Goal: Communication & Community: Share content

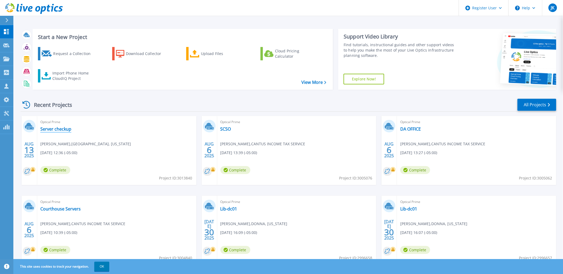
click at [57, 127] on link "Server checkup" at bounding box center [55, 128] width 31 height 5
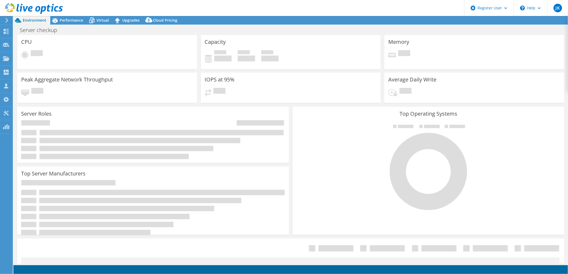
select select "USD"
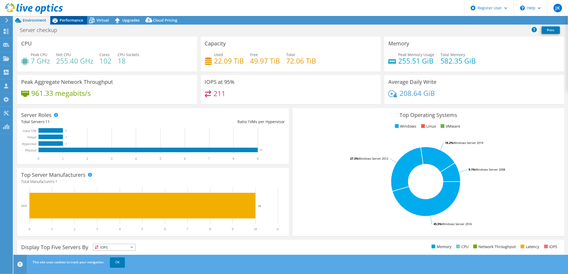
click at [72, 18] on span "Performance" at bounding box center [72, 20] width 24 height 5
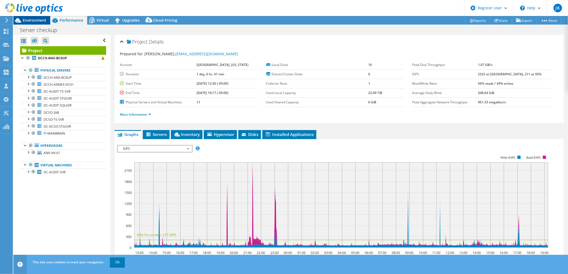
click at [38, 19] on span "Environment" at bounding box center [35, 20] width 24 height 5
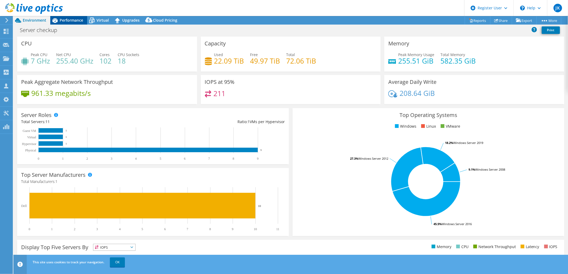
click at [56, 20] on icon at bounding box center [54, 20] width 5 height 5
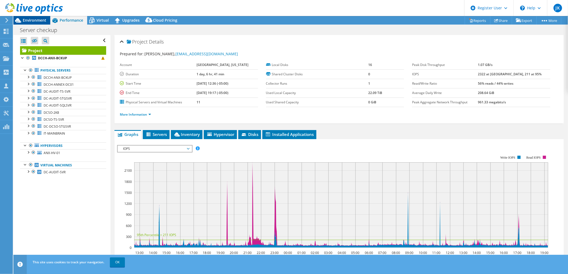
click at [33, 20] on span "Environment" at bounding box center [35, 20] width 24 height 5
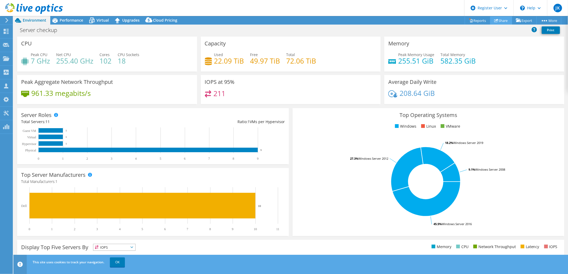
click at [495, 17] on link "Share" at bounding box center [501, 20] width 22 height 8
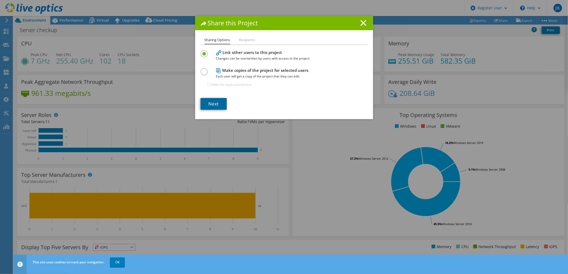
click at [214, 106] on link "Next" at bounding box center [213, 104] width 26 height 12
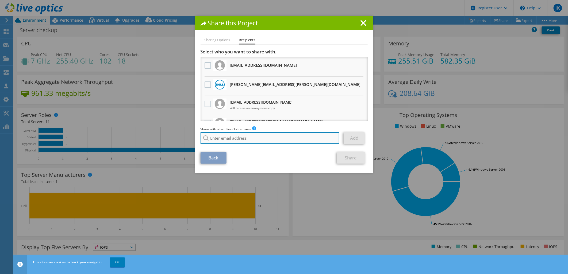
click at [267, 137] on input "search" at bounding box center [269, 138] width 139 height 12
paste input "[PERSON_NAME] [PERSON_NAME] <[EMAIL_ADDRESS][DOMAIN_NAME]>"
drag, startPoint x: 239, startPoint y: 138, endPoint x: 205, endPoint y: 138, distance: 34.2
click at [205, 138] on div "[PERSON_NAME] [PERSON_NAME] <[EMAIL_ADDRESS][DOMAIN_NAME]" at bounding box center [269, 138] width 139 height 12
type input "[EMAIL_ADDRESS][DOMAIN_NAME]"
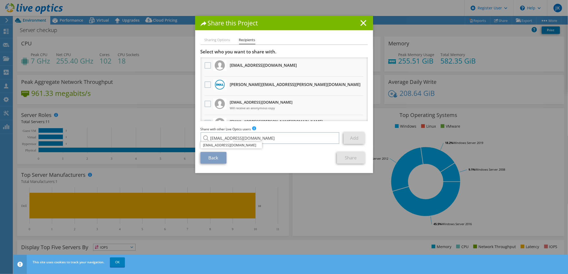
click at [238, 146] on li "[EMAIL_ADDRESS][DOMAIN_NAME]" at bounding box center [230, 145] width 61 height 6
click at [357, 138] on link "Add" at bounding box center [353, 138] width 21 height 12
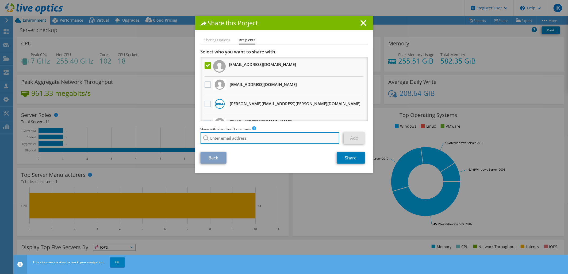
click at [228, 138] on input "search" at bounding box center [269, 138] width 139 height 12
paste input "[PERSON_NAME] <[EMAIL_ADDRESS][DOMAIN_NAME]>"
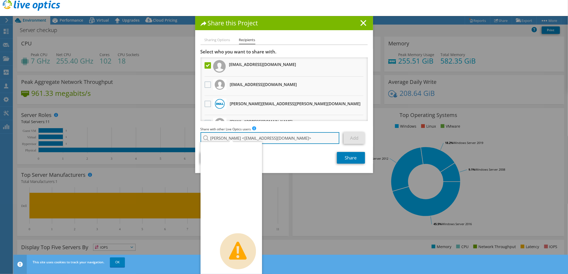
type input "[PERSON_NAME] <[EMAIL_ADDRESS][DOMAIN_NAME]"
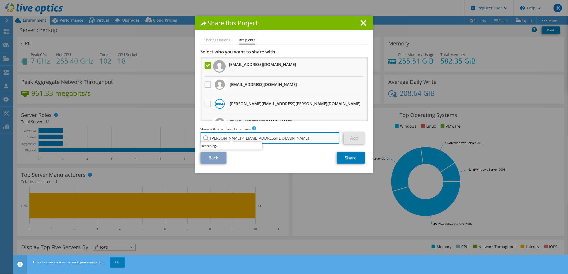
click at [237, 138] on input "[PERSON_NAME] <[EMAIL_ADDRESS][DOMAIN_NAME]" at bounding box center [269, 138] width 139 height 12
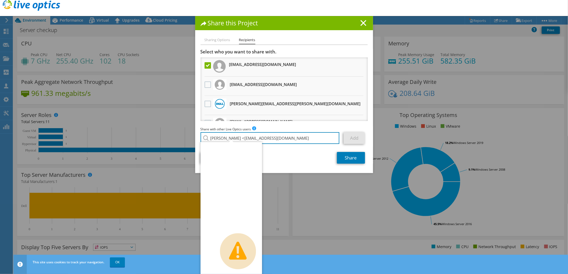
drag, startPoint x: 238, startPoint y: 138, endPoint x: 192, endPoint y: 138, distance: 46.8
click at [192, 138] on div "Share this Project Sharing Options Recipients Link other users to this project …" at bounding box center [284, 137] width 568 height 242
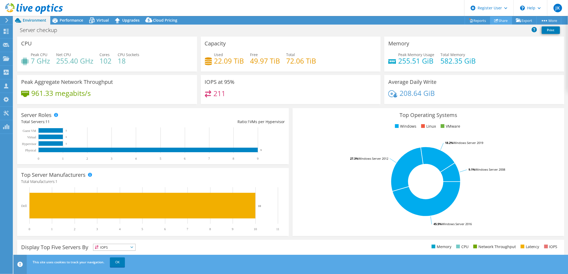
click at [497, 22] on link "Share" at bounding box center [501, 20] width 22 height 8
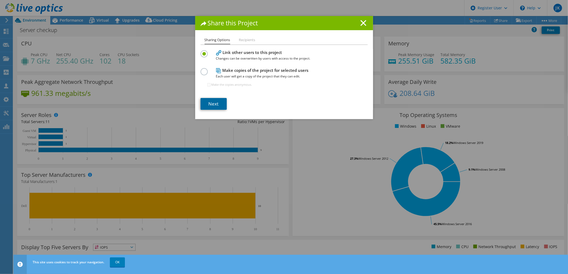
click at [213, 98] on link "Next" at bounding box center [213, 104] width 26 height 12
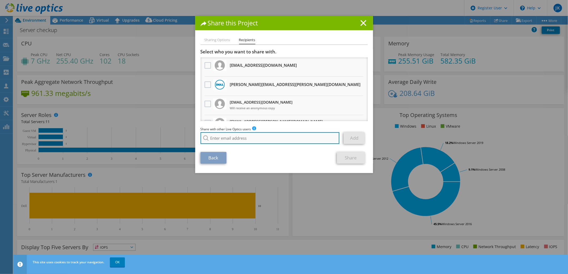
click at [253, 138] on input "search" at bounding box center [269, 138] width 139 height 12
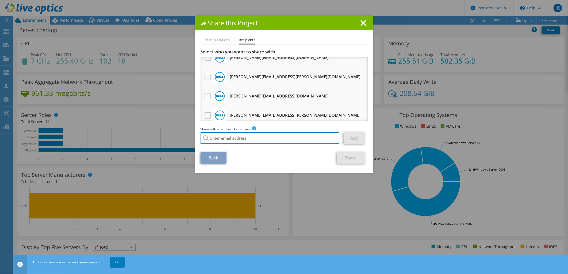
scroll to position [178, 0]
paste input "[PERSON_NAME] <[EMAIL_ADDRESS][DOMAIN_NAME]>"
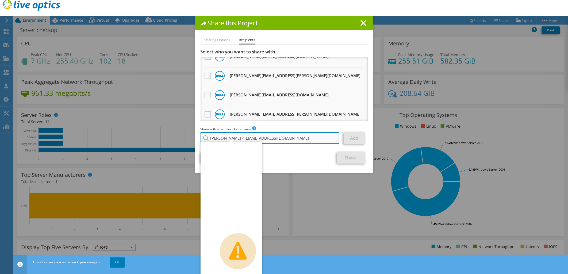
drag, startPoint x: 238, startPoint y: 137, endPoint x: 207, endPoint y: 137, distance: 31.0
click at [207, 137] on input "[PERSON_NAME] <[EMAIL_ADDRESS][DOMAIN_NAME]" at bounding box center [269, 138] width 139 height 12
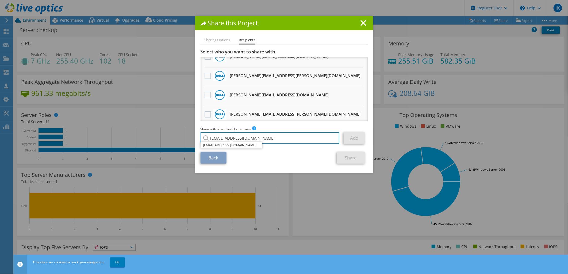
type input "[EMAIL_ADDRESS][DOMAIN_NAME]"
click at [227, 147] on li "[EMAIL_ADDRESS][DOMAIN_NAME]" at bounding box center [230, 145] width 61 height 6
click at [349, 136] on link "Add" at bounding box center [353, 138] width 21 height 12
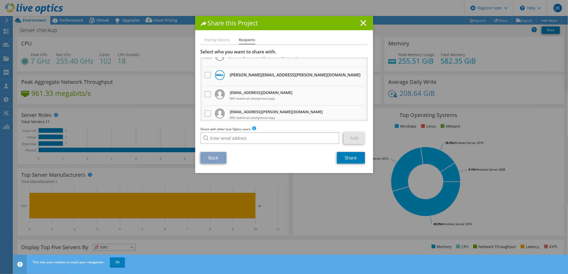
scroll to position [0, 0]
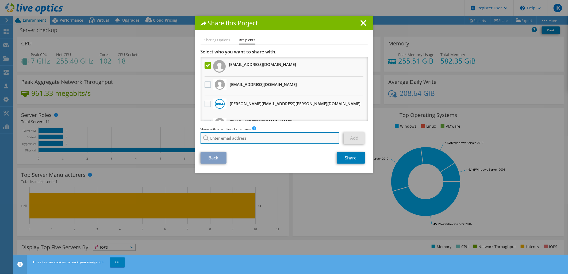
click at [245, 139] on input "search" at bounding box center [269, 138] width 139 height 12
paste input "[PERSON_NAME] [PERSON_NAME] <[EMAIL_ADDRESS][DOMAIN_NAME]>"
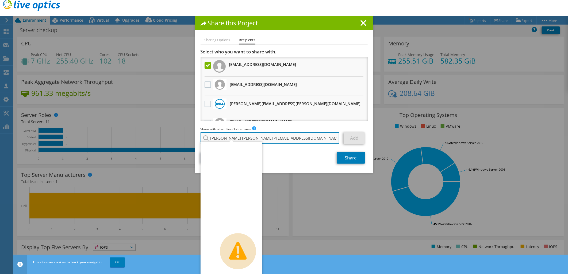
drag, startPoint x: 239, startPoint y: 137, endPoint x: 208, endPoint y: 137, distance: 31.5
click at [208, 137] on input "[PERSON_NAME] [PERSON_NAME] <[EMAIL_ADDRESS][DOMAIN_NAME]" at bounding box center [269, 138] width 139 height 12
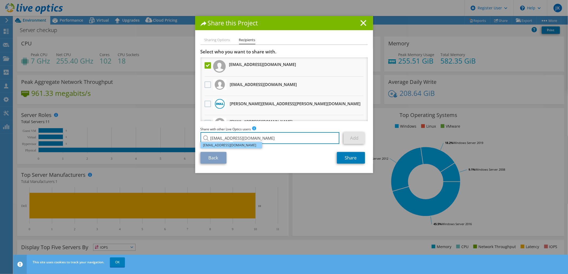
type input "[EMAIL_ADDRESS][DOMAIN_NAME]"
click at [245, 146] on li "[EMAIL_ADDRESS][DOMAIN_NAME]" at bounding box center [230, 145] width 61 height 6
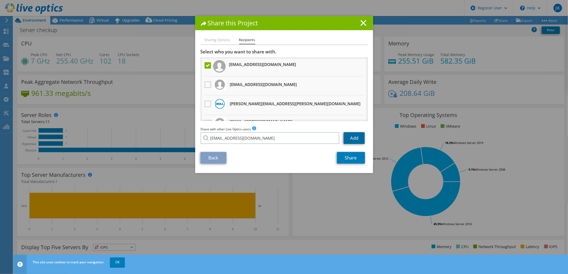
click at [345, 135] on link "Add" at bounding box center [353, 138] width 21 height 12
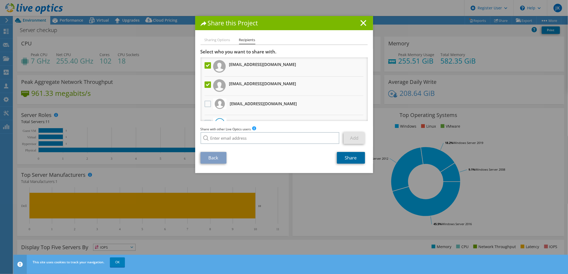
click at [357, 161] on link "Share" at bounding box center [351, 158] width 28 height 12
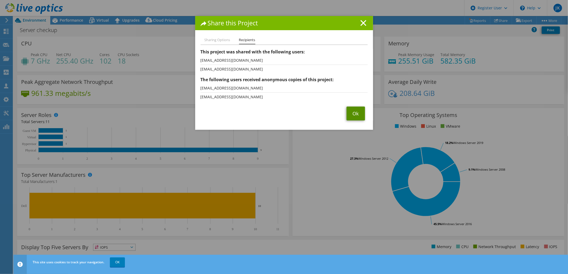
click at [353, 116] on link "Ok" at bounding box center [355, 114] width 18 height 14
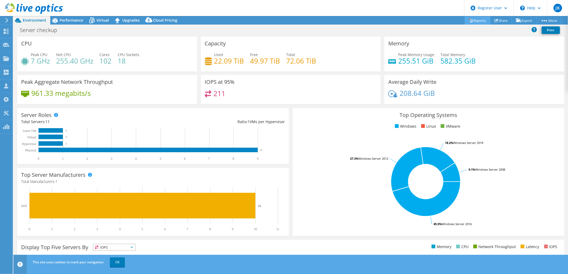
click at [475, 20] on link "Reports" at bounding box center [477, 20] width 26 height 8
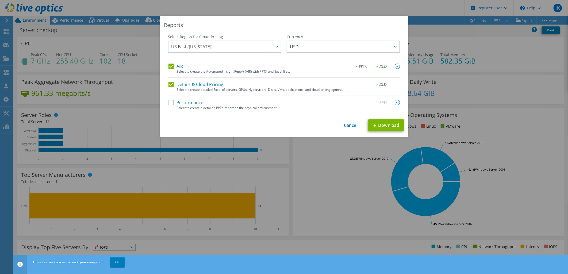
click at [169, 66] on label "AIR" at bounding box center [175, 66] width 14 height 5
click at [0, 0] on input "AIR" at bounding box center [0, 0] width 0 height 0
click at [388, 121] on link "Download" at bounding box center [386, 125] width 36 height 12
click at [343, 154] on div "Reports Select Region for Cloud Pricing Asia Pacific ([GEOGRAPHIC_DATA]) [GEOGR…" at bounding box center [284, 137] width 568 height 242
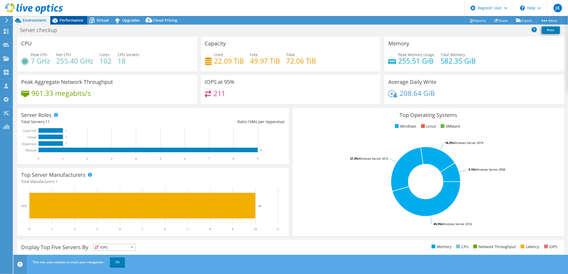
click at [68, 17] on div "Performance" at bounding box center [68, 20] width 37 height 9
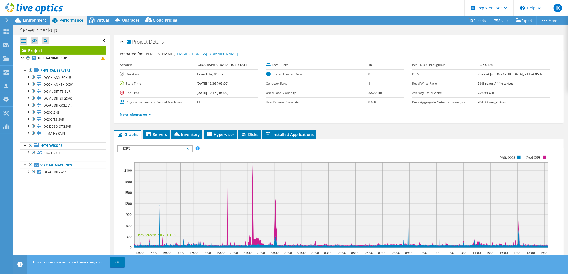
click at [26, 17] on div at bounding box center [31, 9] width 63 height 18
click at [27, 20] on span "Environment" at bounding box center [35, 20] width 24 height 5
